Goal: Task Accomplishment & Management: Complete application form

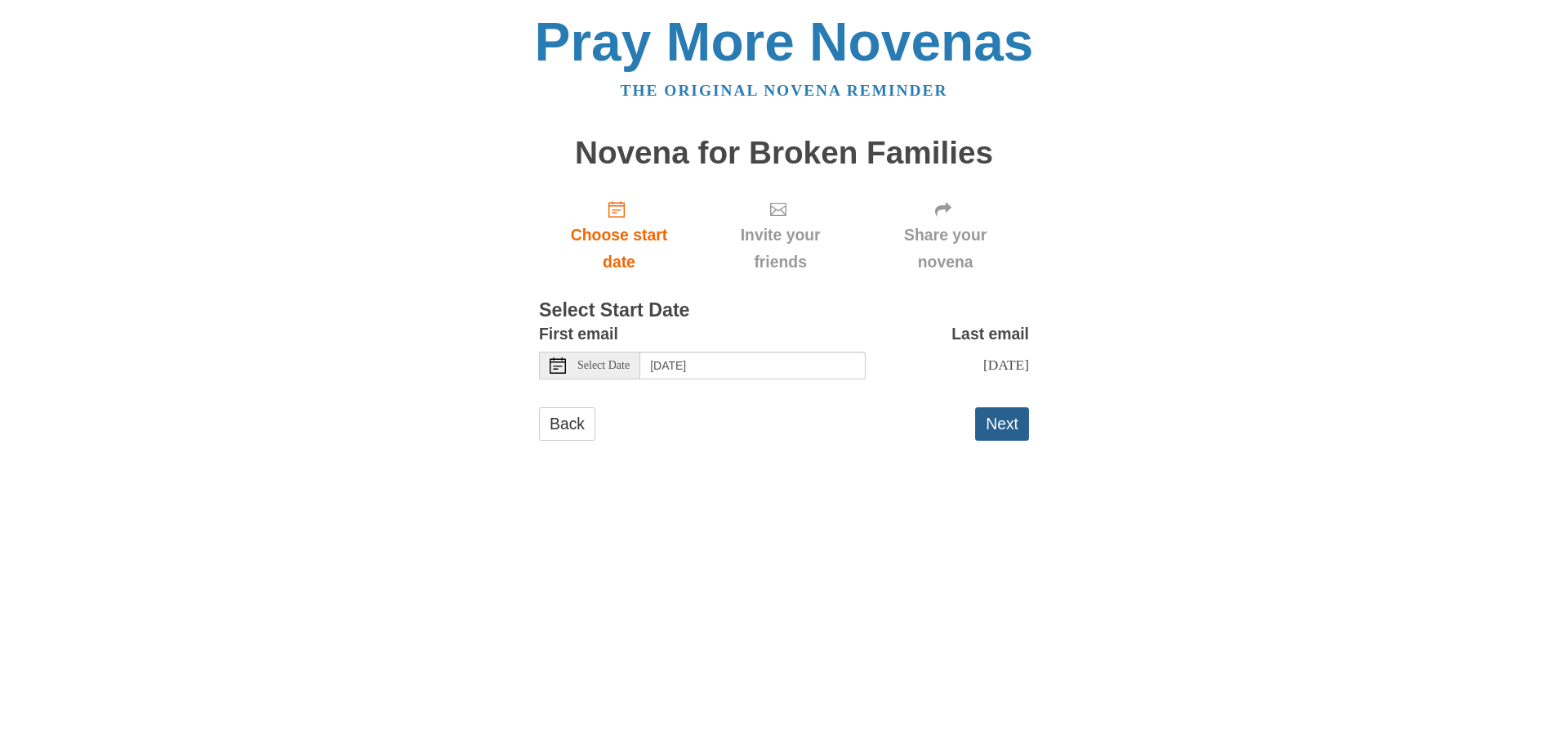
click at [1003, 422] on button "Next" at bounding box center [1002, 424] width 54 height 34
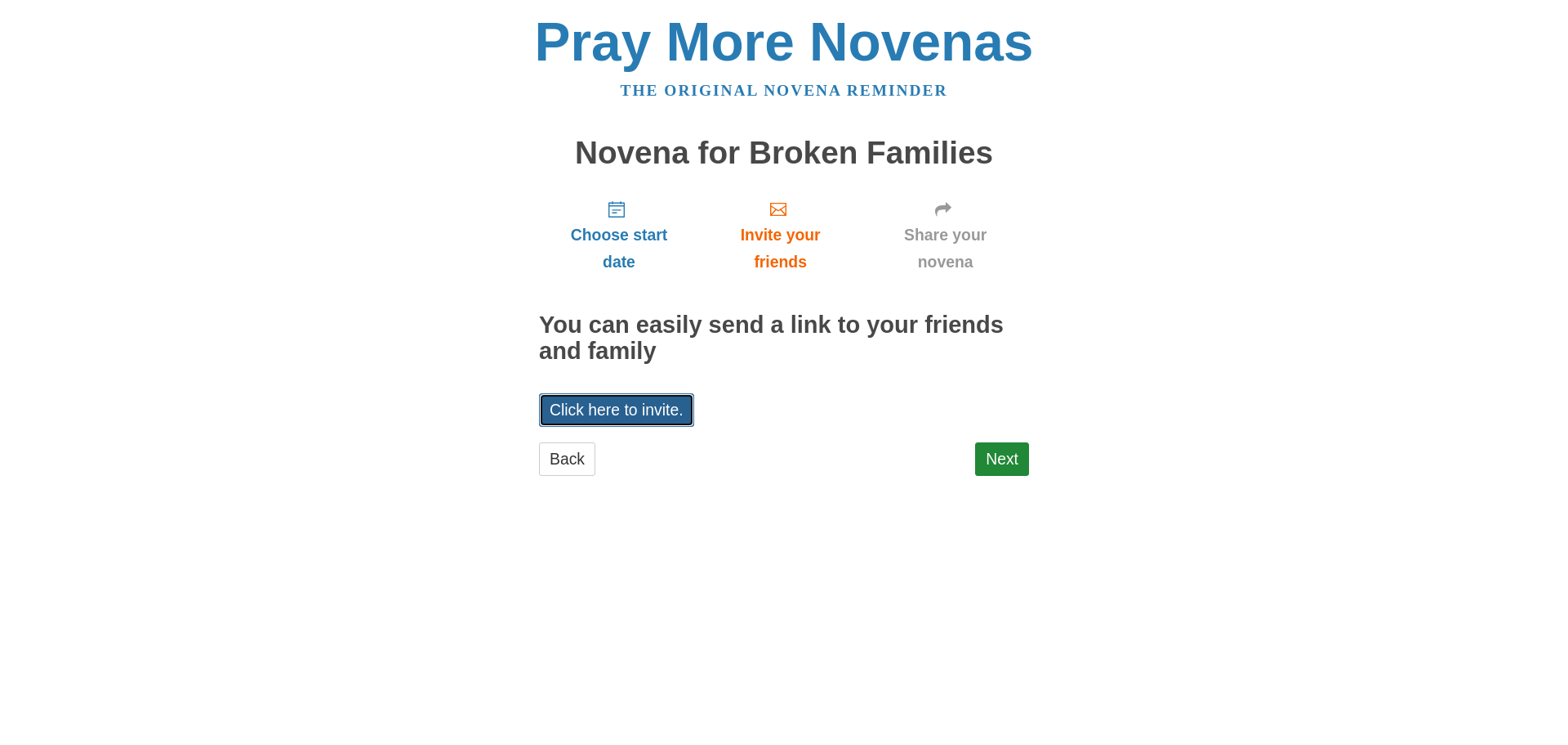
click at [612, 407] on link "Click here to invite." at bounding box center [616, 410] width 155 height 34
click at [1002, 461] on link "Next" at bounding box center [1002, 459] width 54 height 34
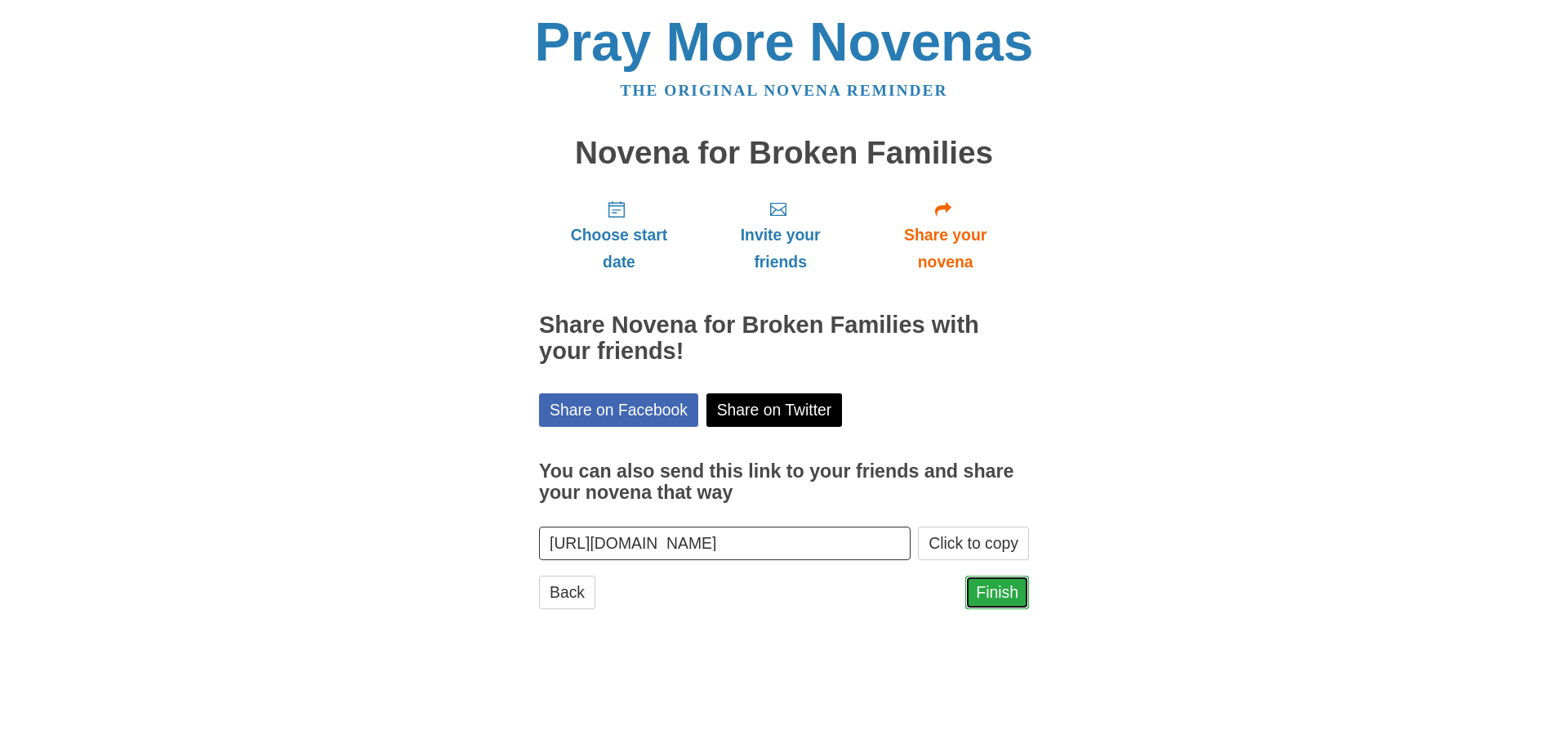
click at [996, 593] on link "Finish" at bounding box center [997, 592] width 64 height 34
